Goal: Navigation & Orientation: Find specific page/section

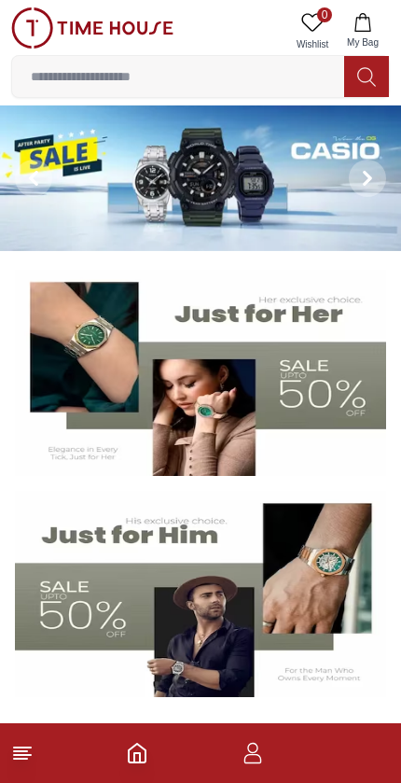
click at [45, 768] on footer at bounding box center [200, 753] width 401 height 60
click at [31, 757] on icon at bounding box center [22, 753] width 22 height 22
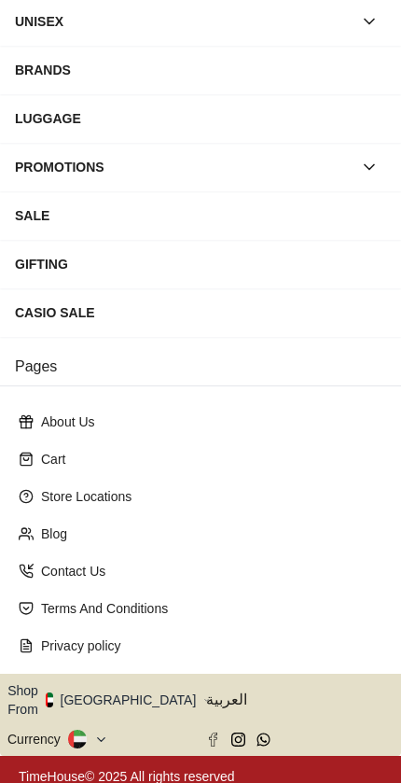
scroll to position [218, 0]
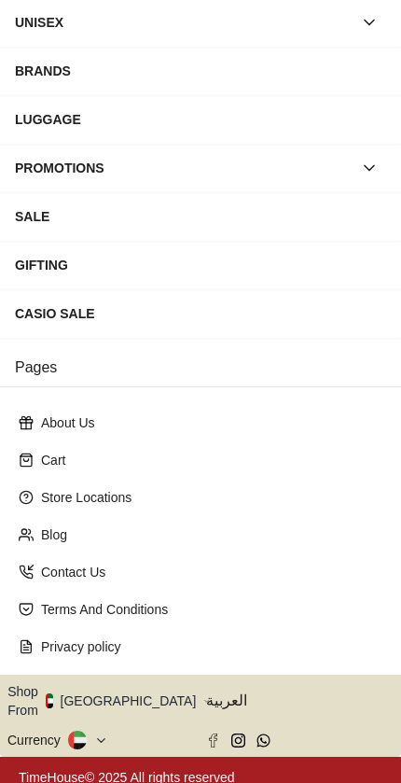
click at [135, 695] on button "Shop From [GEOGRAPHIC_DATA]" at bounding box center [108, 700] width 203 height 37
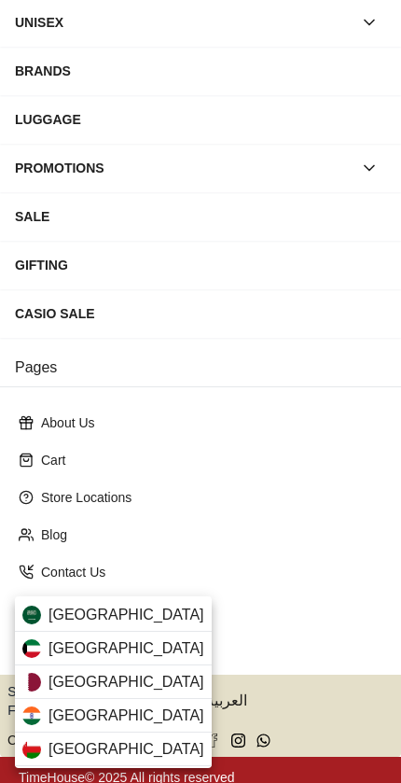
click at [137, 677] on div "[GEOGRAPHIC_DATA]" at bounding box center [113, 683] width 197 height 34
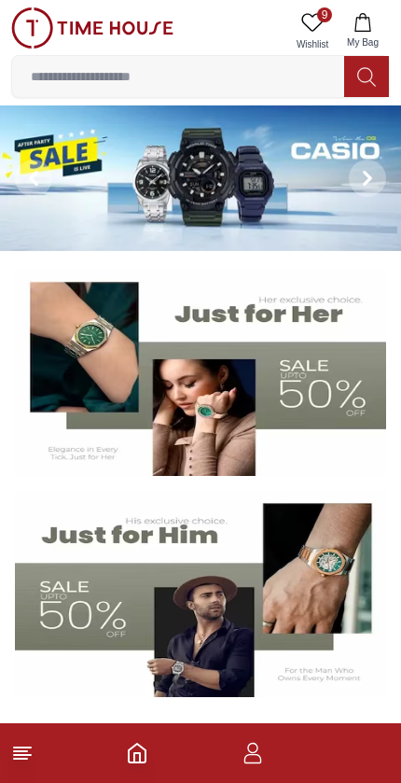
click at [259, 776] on footer at bounding box center [200, 753] width 401 height 60
click at [260, 757] on icon "button" at bounding box center [253, 758] width 18 height 9
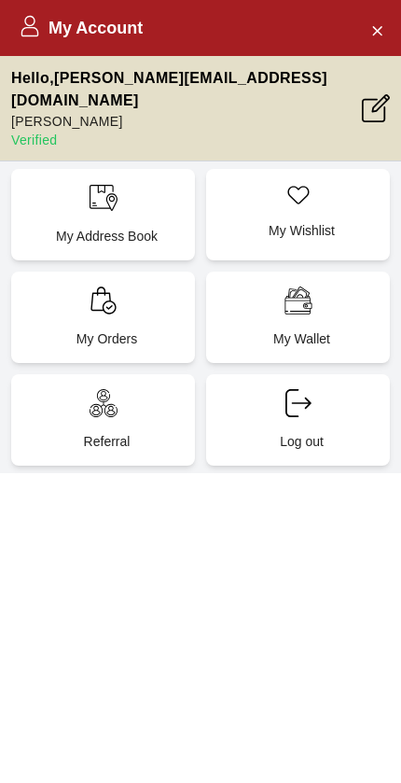
click at [77, 201] on div "My Address Book" at bounding box center [103, 214] width 184 height 91
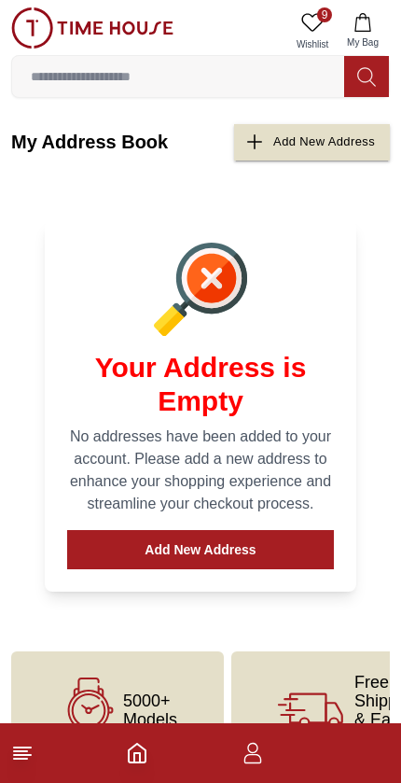
click at [30, 753] on icon at bounding box center [22, 753] width 22 height 22
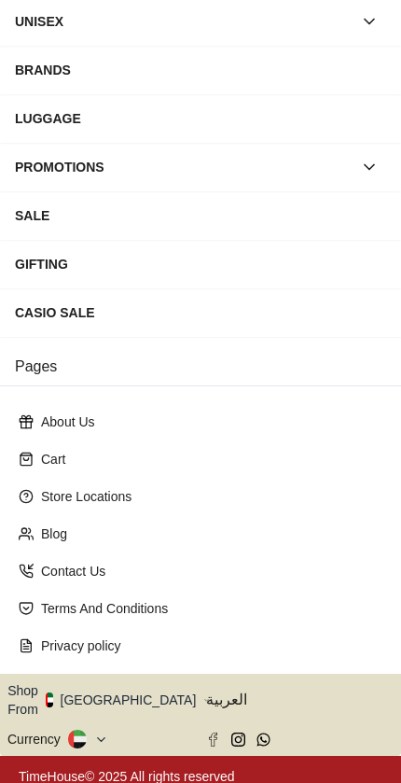
scroll to position [218, 0]
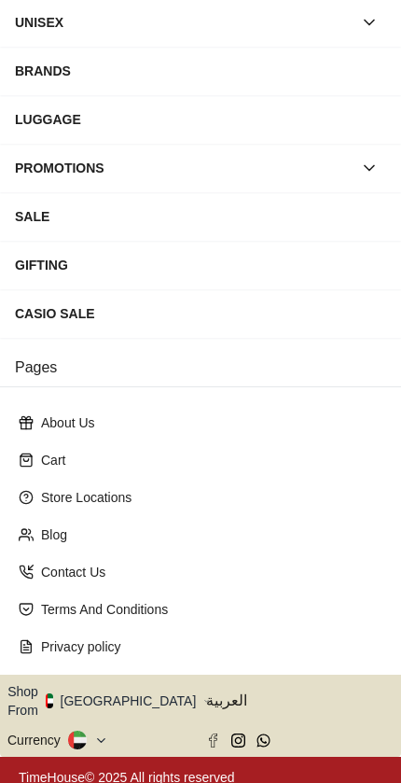
click at [129, 685] on button "Shop From [GEOGRAPHIC_DATA]" at bounding box center [108, 700] width 203 height 37
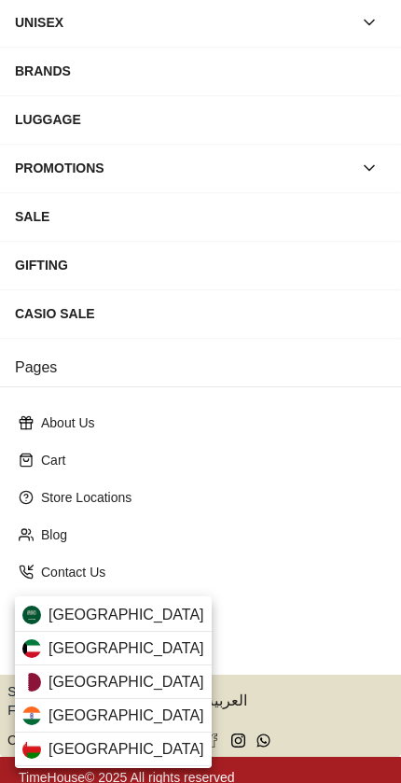
click at [126, 668] on div "[GEOGRAPHIC_DATA]" at bounding box center [113, 683] width 197 height 34
